Goal: Information Seeking & Learning: Check status

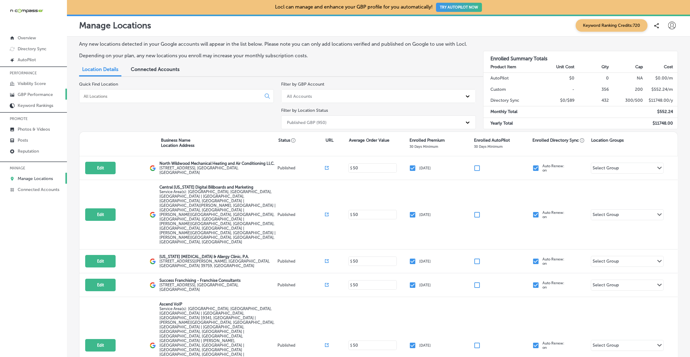
click at [33, 94] on p "GBP Performance" at bounding box center [35, 94] width 35 height 5
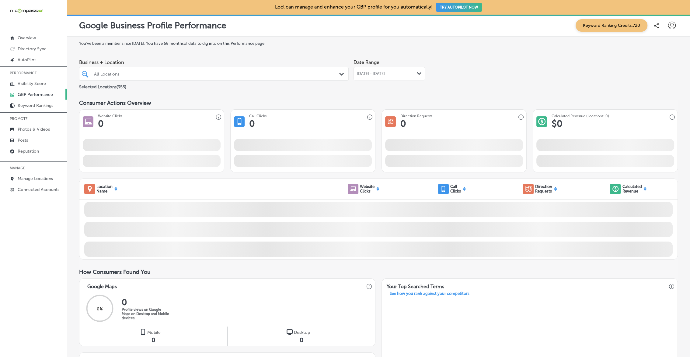
click at [390, 69] on div "[DATE] - [DATE] Path Created with Sketch." at bounding box center [388, 73] width 71 height 13
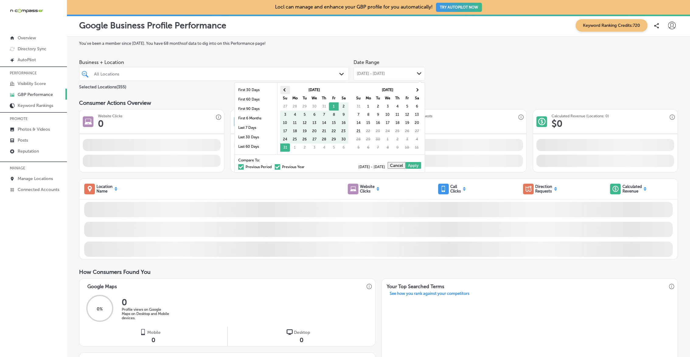
click at [285, 91] on th at bounding box center [285, 90] width 10 height 8
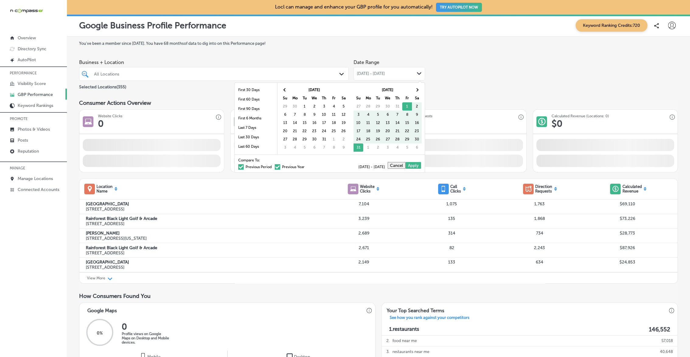
click at [285, 91] on th at bounding box center [285, 90] width 10 height 8
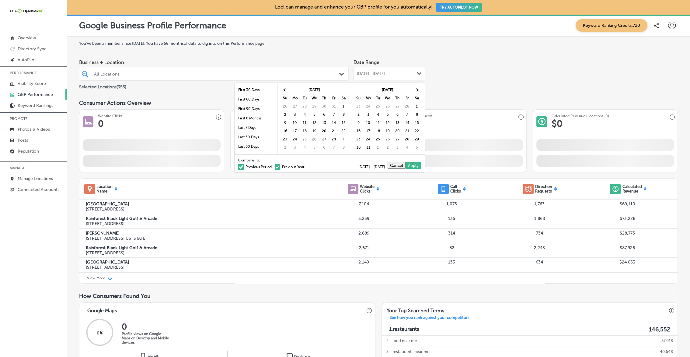
click at [285, 91] on th at bounding box center [285, 90] width 10 height 8
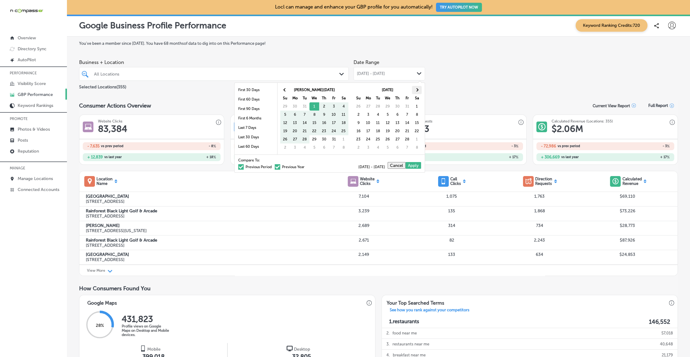
click at [419, 88] on th at bounding box center [417, 90] width 10 height 8
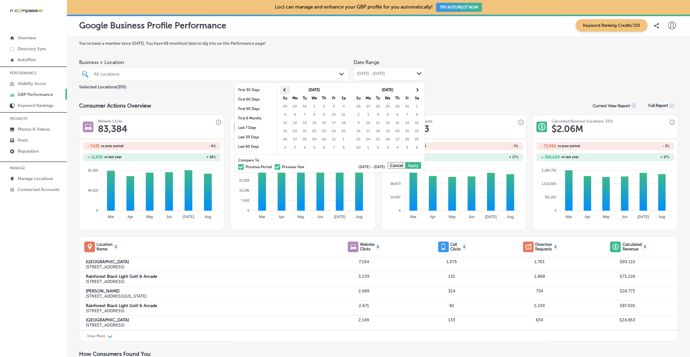
click at [290, 91] on th at bounding box center [285, 90] width 10 height 8
click at [286, 91] on th at bounding box center [285, 90] width 10 height 8
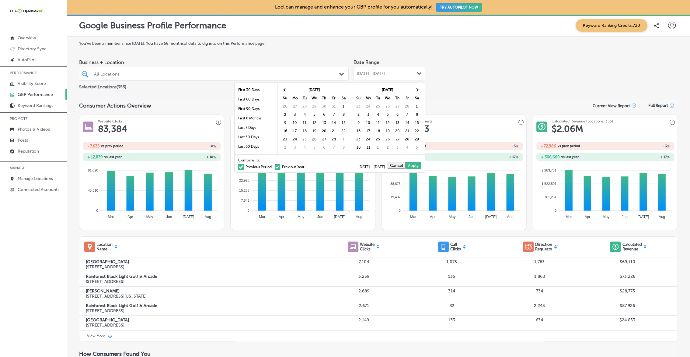
click at [286, 91] on th at bounding box center [285, 90] width 10 height 8
drag, startPoint x: 312, startPoint y: 106, endPoint x: 315, endPoint y: 105, distance: 3.1
click at [415, 89] on th at bounding box center [417, 90] width 10 height 8
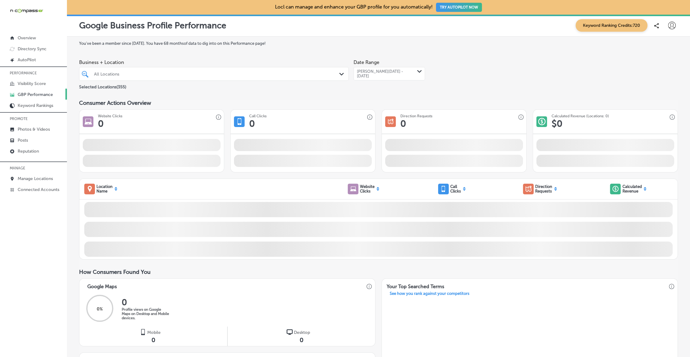
click at [313, 75] on div "All Locations" at bounding box center [217, 73] width 246 height 5
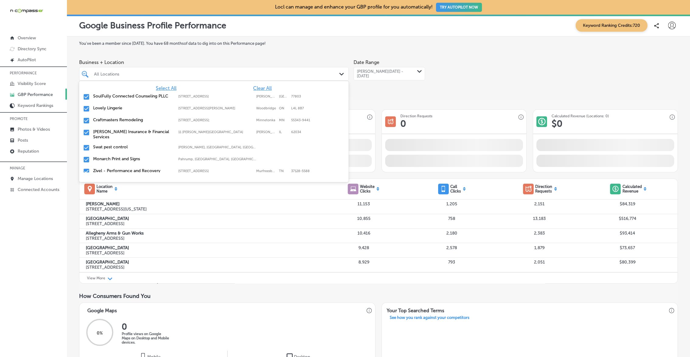
click at [268, 87] on span "Clear All" at bounding box center [262, 88] width 19 height 6
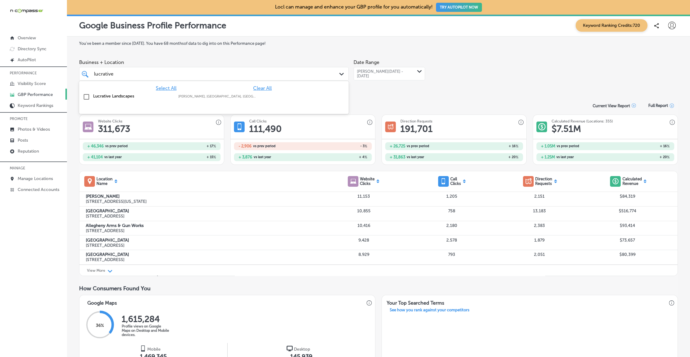
click at [128, 95] on label "Lucrative Landscapes" at bounding box center [132, 95] width 79 height 5
type input "lucrative"
click at [449, 69] on div "Business + Location option focused, 3 of 357. 2 results available for search te…" at bounding box center [378, 73] width 599 height 34
